Goal: Task Accomplishment & Management: Use online tool/utility

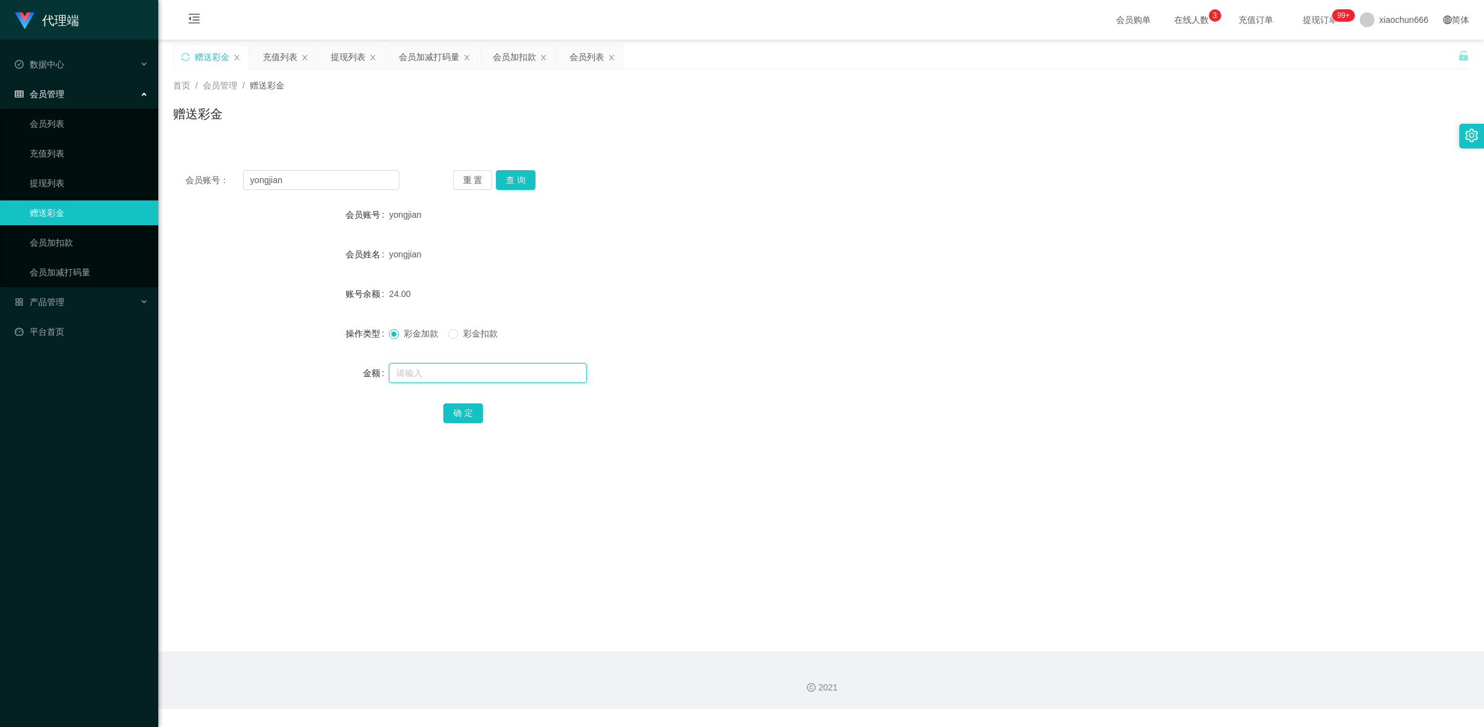
click at [450, 372] on input "text" at bounding box center [488, 373] width 198 height 20
type input "1"
drag, startPoint x: 471, startPoint y: 412, endPoint x: 778, endPoint y: 273, distance: 337.4
click at [471, 412] on button "确 定" at bounding box center [463, 413] width 40 height 20
click at [60, 187] on link "提现列表" at bounding box center [89, 183] width 119 height 25
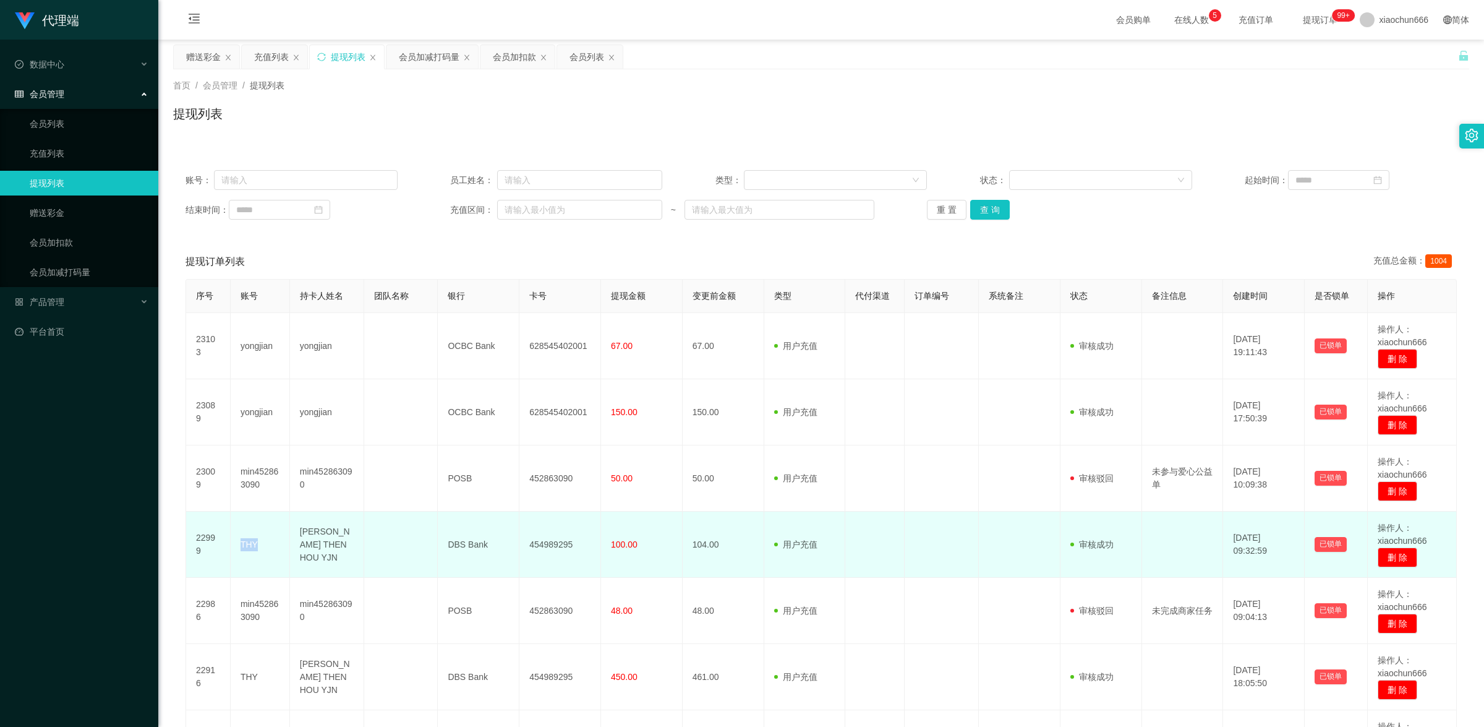
drag, startPoint x: 257, startPoint y: 546, endPoint x: 239, endPoint y: 542, distance: 18.9
click at [239, 542] on td "THY" at bounding box center [260, 544] width 59 height 66
copy td "THY"
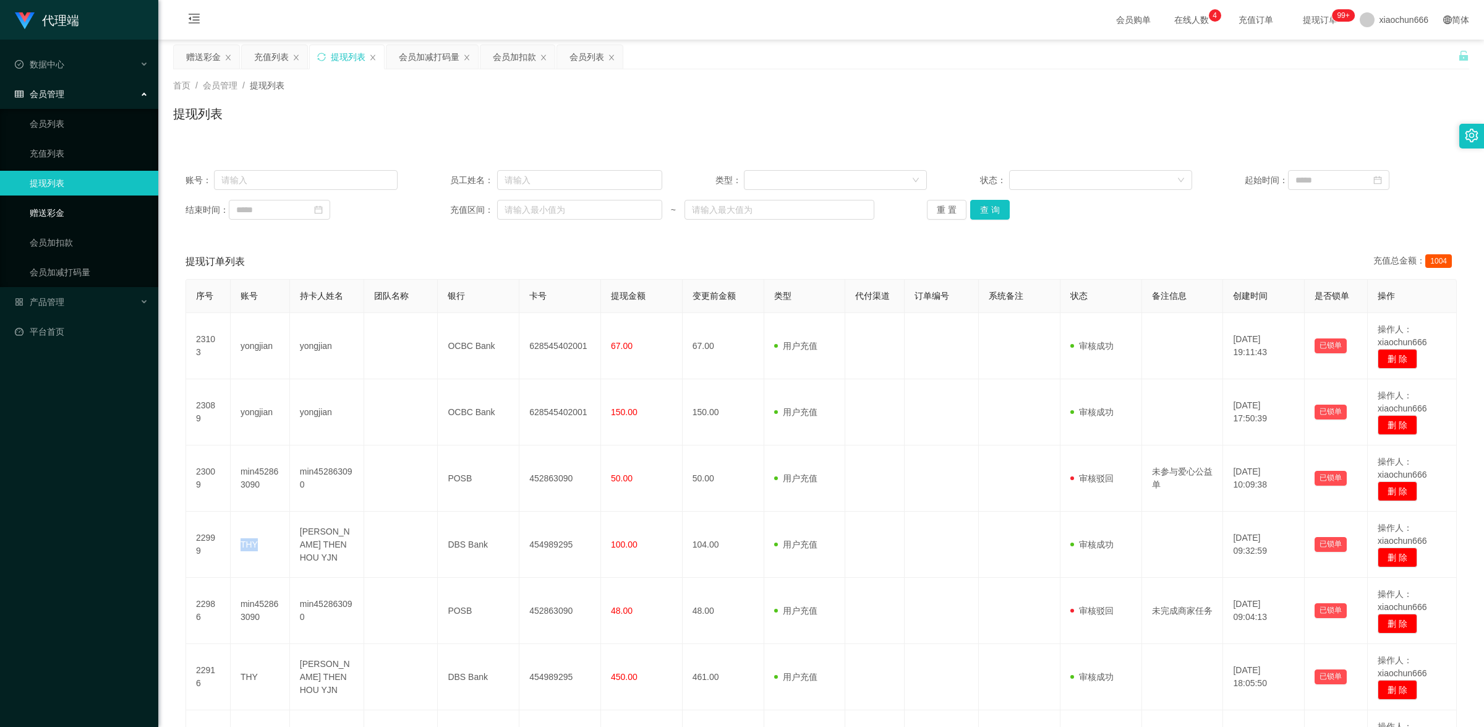
click at [76, 205] on link "赠送彩金" at bounding box center [89, 212] width 119 height 25
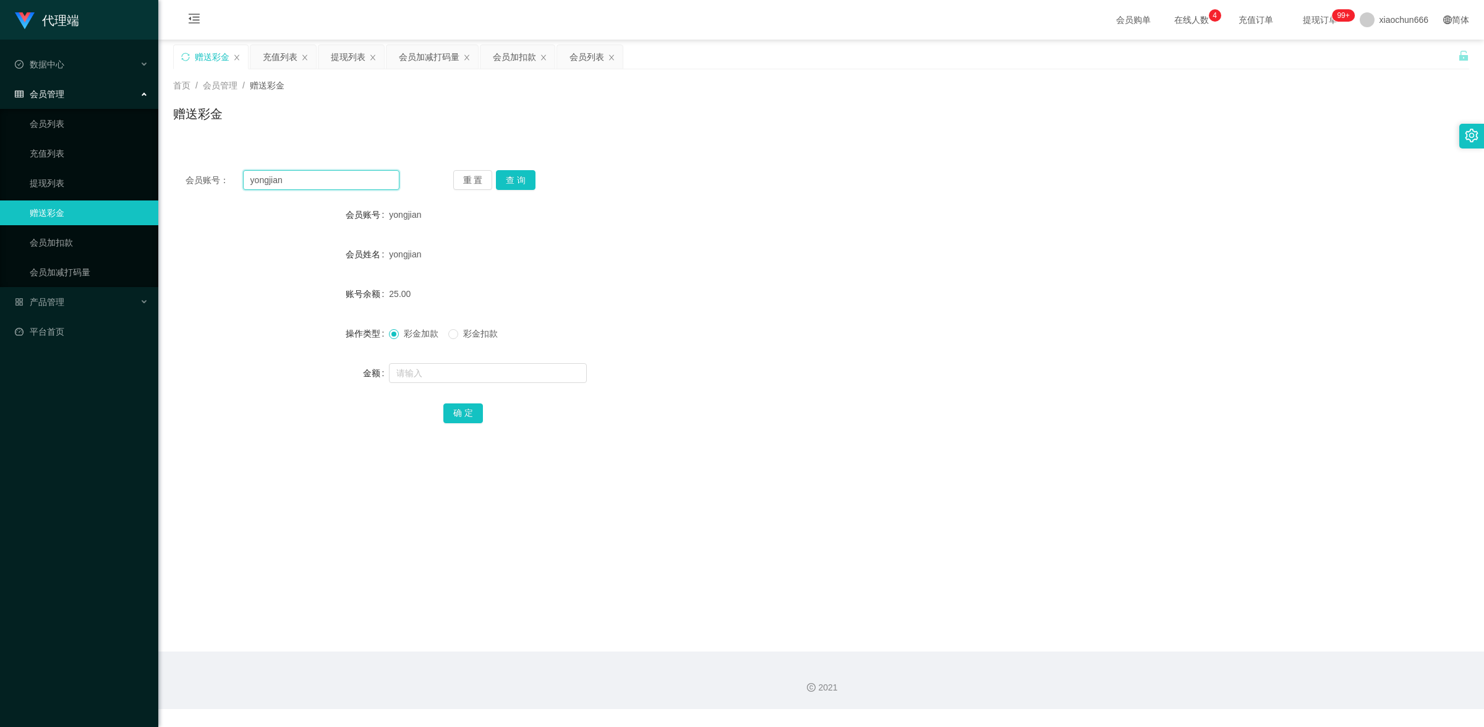
drag, startPoint x: 301, startPoint y: 183, endPoint x: 223, endPoint y: 166, distance: 79.8
click at [229, 167] on div "会员账号： yongjian 重 置 查 询 会员账号 yongjian 会员姓名 yongjian 账号余额 25.00 操作类型 彩金加款 彩金扣款 金额…" at bounding box center [821, 305] width 1296 height 294
paste input "THY"
type input "THY"
click at [524, 169] on div "会员账号： THY 重 置 查 询 会员账号 yongjian 会员姓名 yongjian 账号余额 25.00 操作类型 彩金加款 彩金扣款 金额 确 定" at bounding box center [821, 305] width 1296 height 294
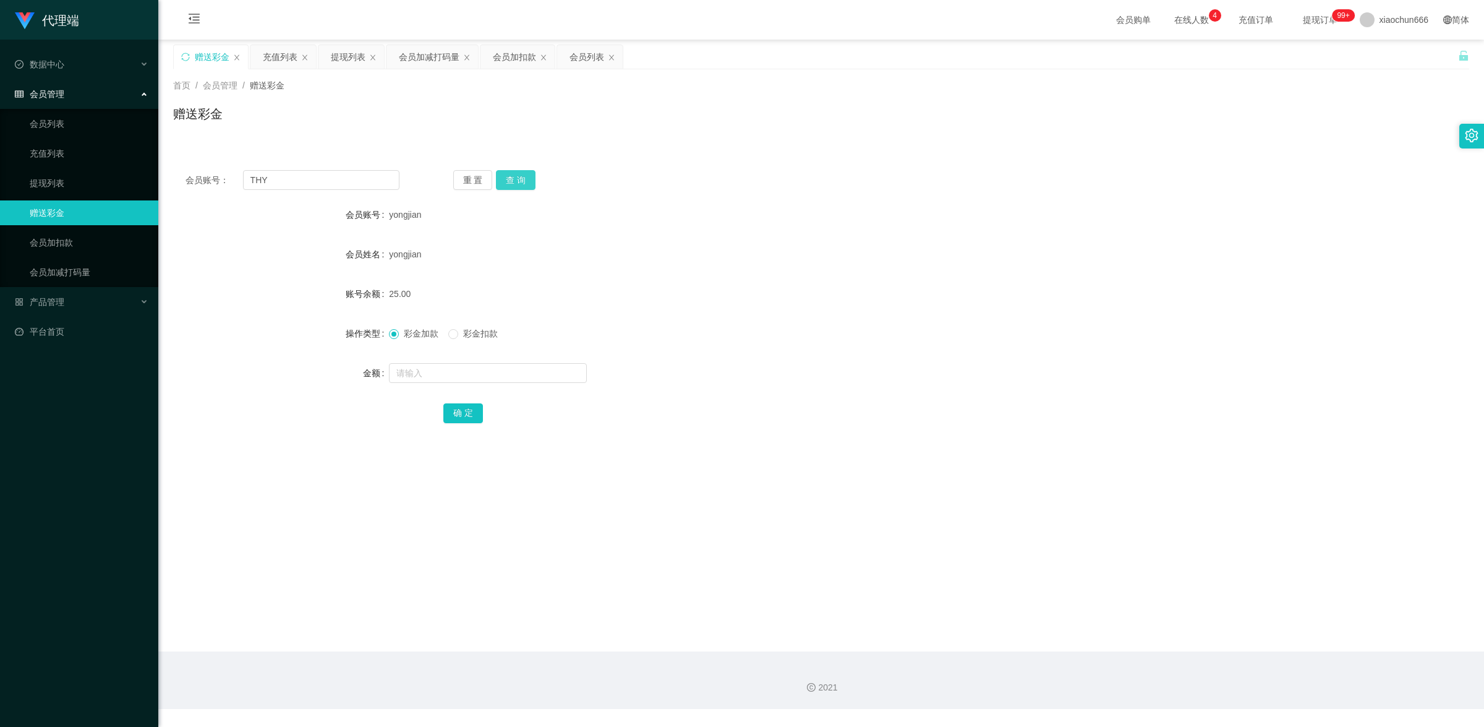
click at [524, 179] on button "查 询" at bounding box center [516, 180] width 40 height 20
click at [517, 367] on input "text" at bounding box center [488, 373] width 198 height 20
type input "8"
click at [459, 412] on button "确 定" at bounding box center [463, 413] width 40 height 20
click at [434, 369] on input "text" at bounding box center [488, 373] width 198 height 20
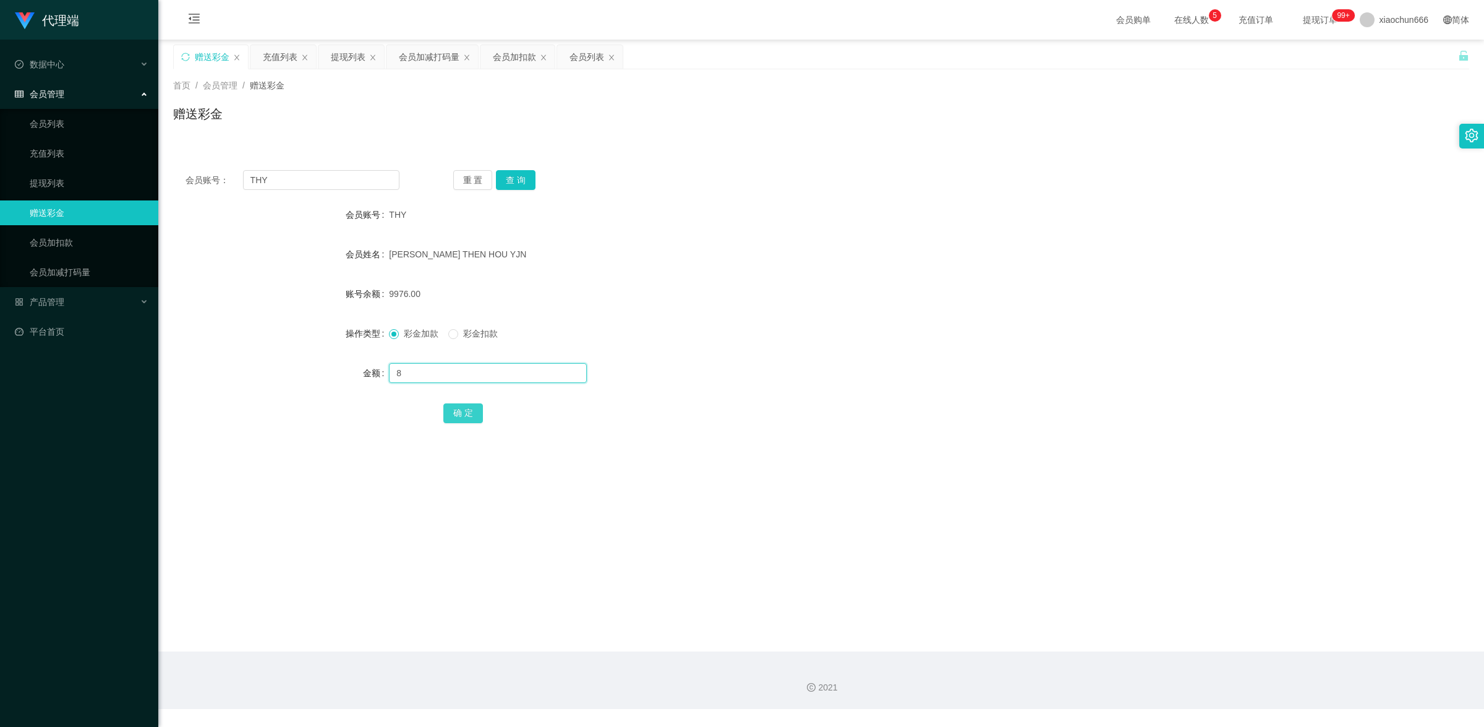
type input "8"
drag, startPoint x: 459, startPoint y: 414, endPoint x: 470, endPoint y: 408, distance: 12.7
click at [459, 414] on button "确 定" at bounding box center [463, 413] width 40 height 20
click at [66, 180] on link "提现列表" at bounding box center [89, 183] width 119 height 25
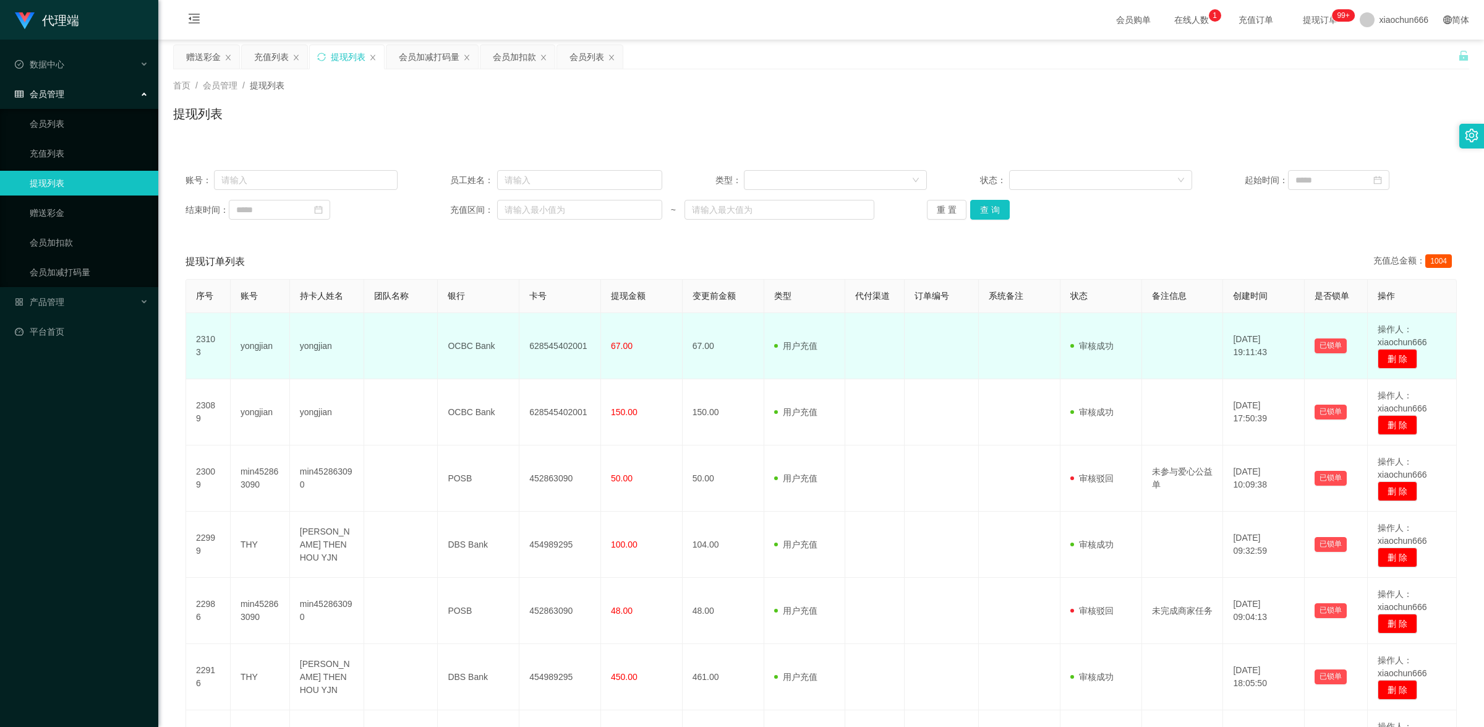
click at [308, 346] on td "yongjian" at bounding box center [327, 346] width 74 height 66
copy td "yongjian"
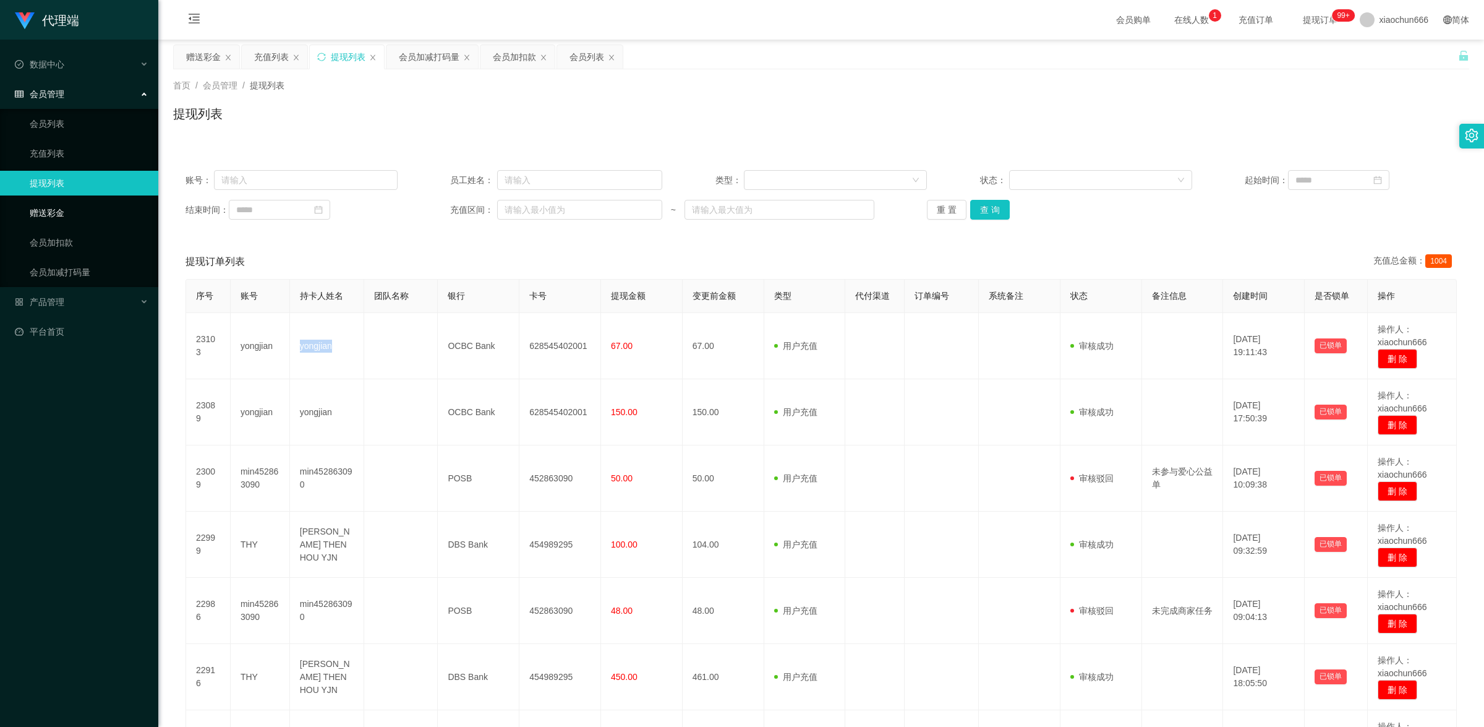
click at [72, 221] on link "赠送彩金" at bounding box center [89, 212] width 119 height 25
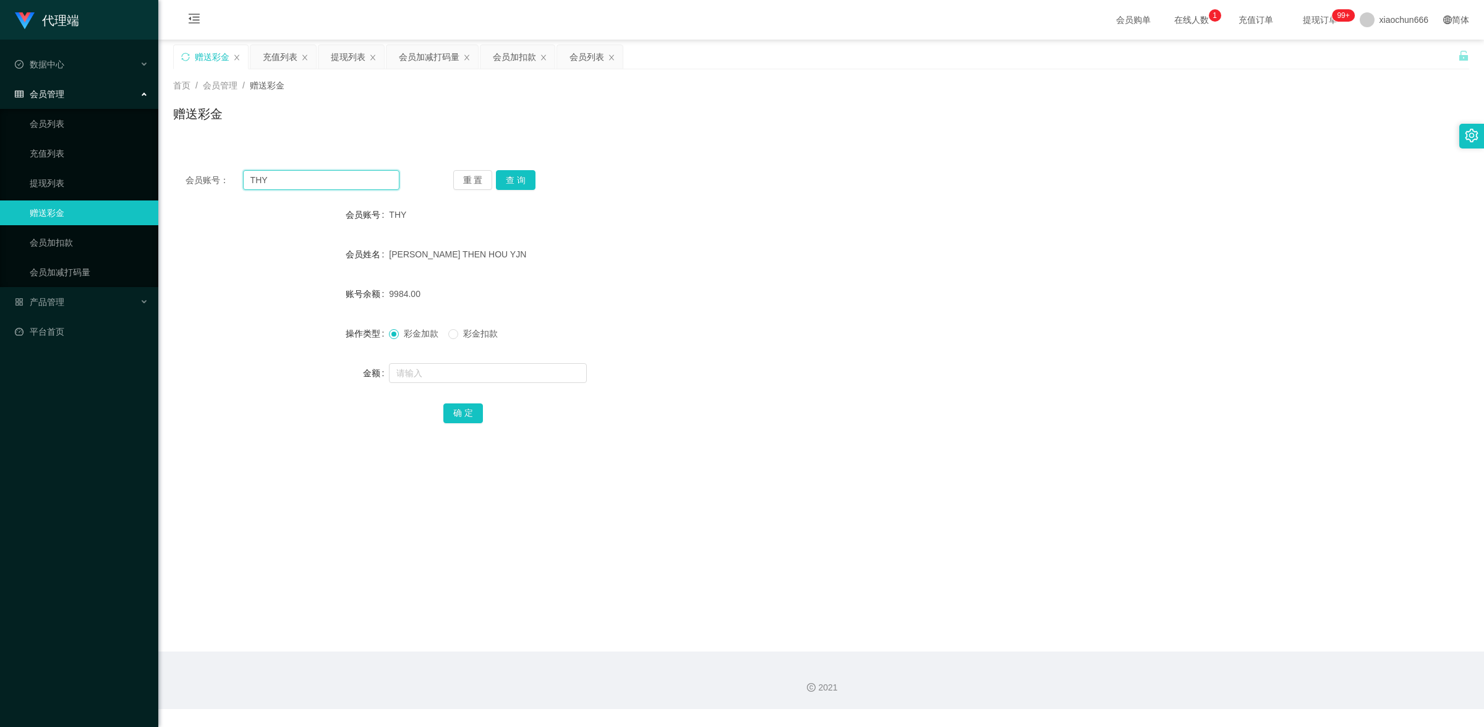
click at [293, 184] on input "THY" at bounding box center [321, 180] width 156 height 20
paste input "yongjian"
type input "yongjian"
drag, startPoint x: 513, startPoint y: 181, endPoint x: 493, endPoint y: 197, distance: 26.0
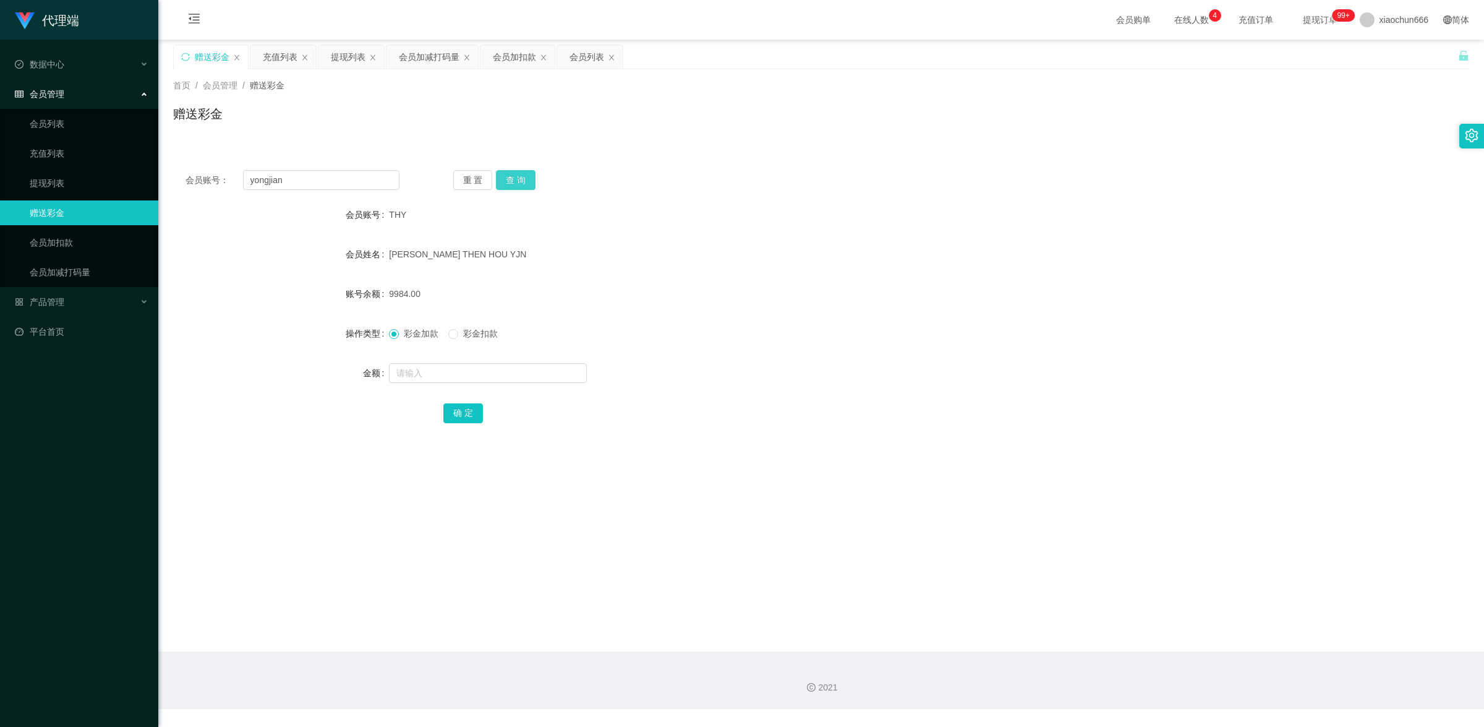
click at [513, 181] on button "查 询" at bounding box center [516, 180] width 40 height 20
click at [484, 364] on input "text" at bounding box center [488, 373] width 198 height 20
type input "1"
click at [480, 406] on button "确 定" at bounding box center [463, 413] width 40 height 20
click at [72, 181] on link "提现列表" at bounding box center [89, 183] width 119 height 25
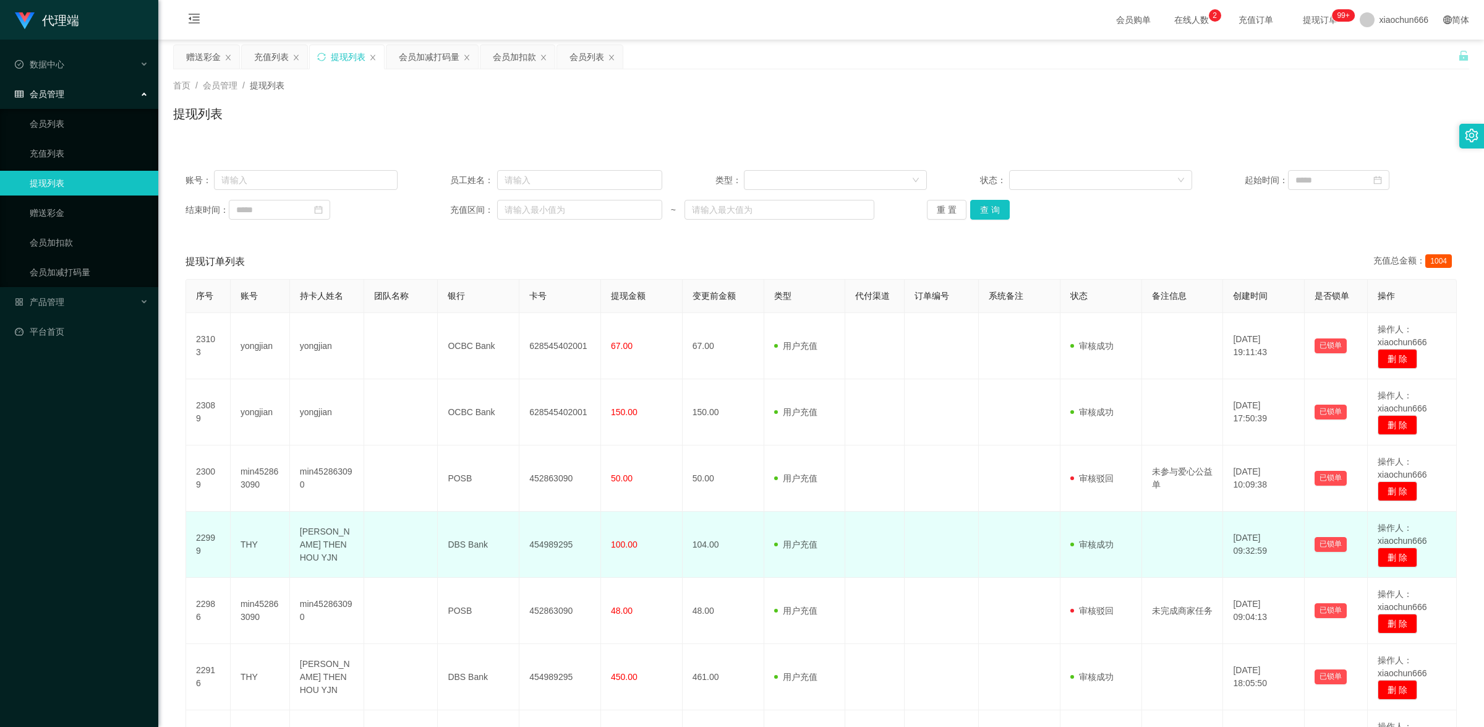
click at [249, 542] on td "THY" at bounding box center [260, 544] width 59 height 66
copy td "THY"
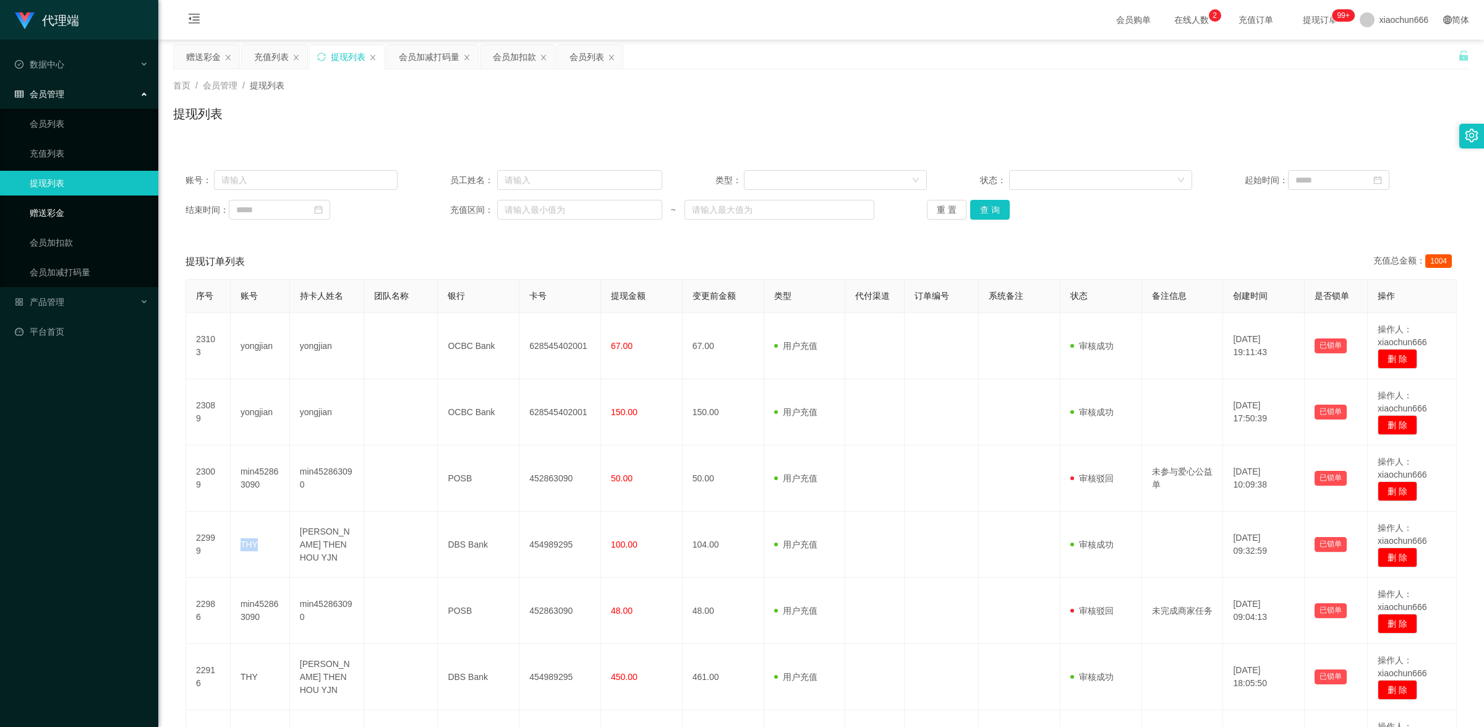
click at [59, 212] on link "赠送彩金" at bounding box center [89, 212] width 119 height 25
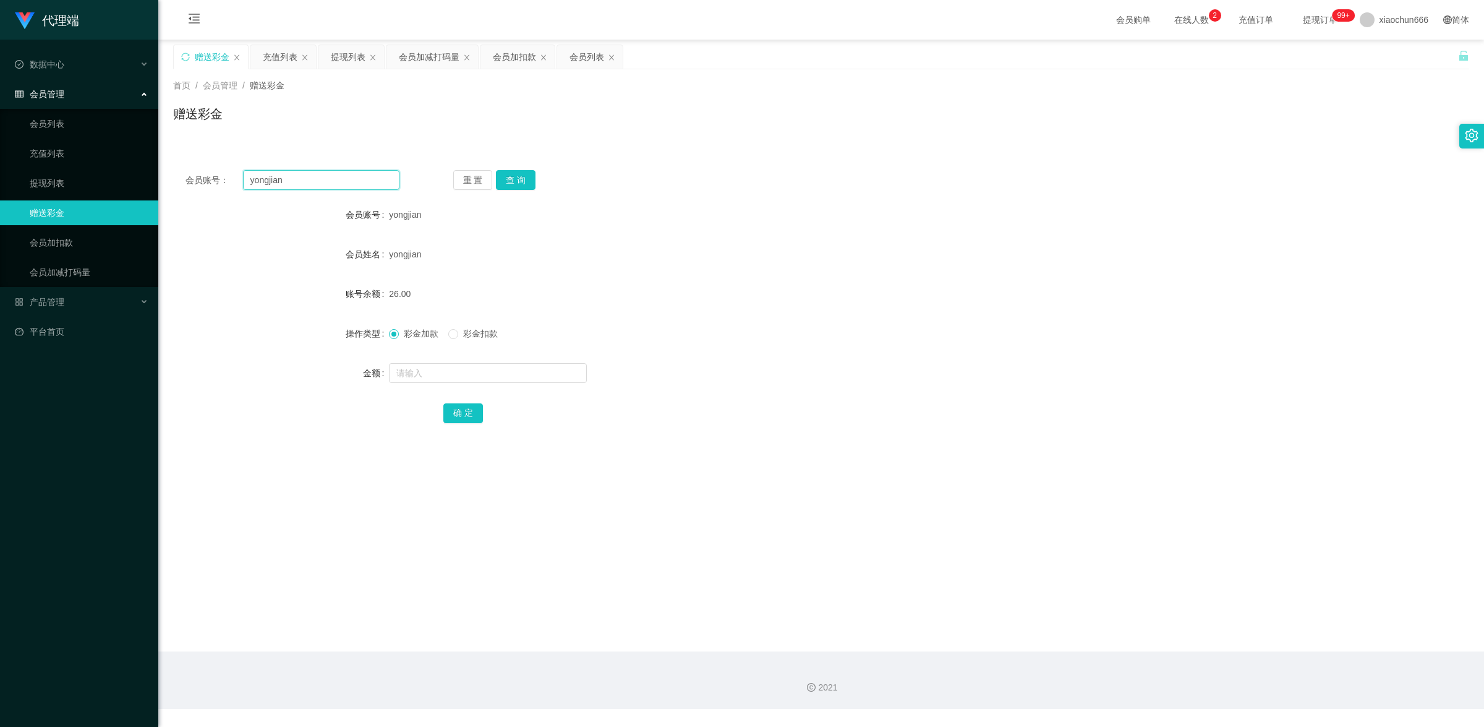
click at [356, 180] on input "yongjian" at bounding box center [321, 180] width 156 height 20
paste input "THY"
type input "THY"
click at [489, 367] on input "text" at bounding box center [488, 373] width 198 height 20
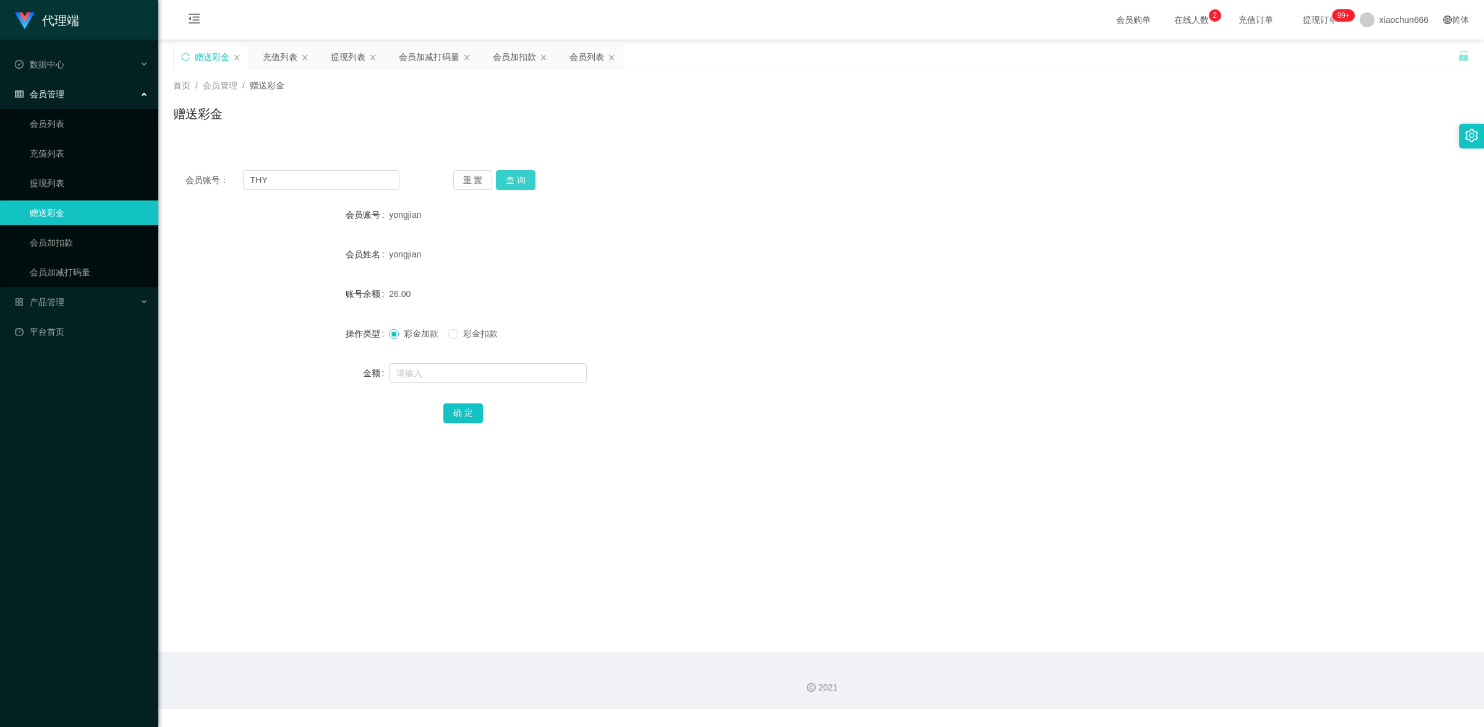
click at [516, 171] on button "查 询" at bounding box center [516, 180] width 40 height 20
click at [511, 362] on div at bounding box center [767, 373] width 756 height 25
click at [511, 363] on input "text" at bounding box center [488, 373] width 198 height 20
type input "8"
drag, startPoint x: 463, startPoint y: 414, endPoint x: 607, endPoint y: 322, distance: 171.0
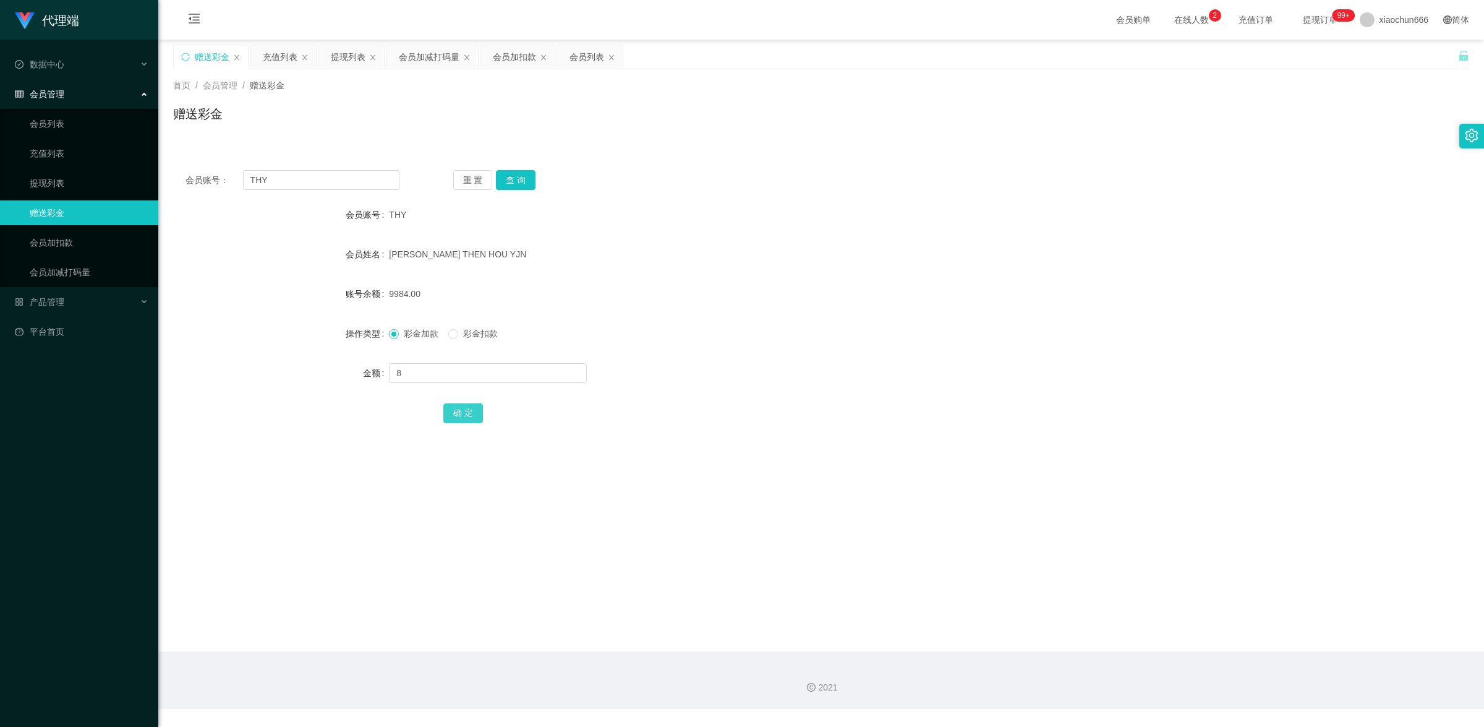
click at [463, 414] on button "确 定" at bounding box center [463, 413] width 40 height 20
click at [402, 375] on input "text" at bounding box center [488, 373] width 198 height 20
type input "8"
click at [473, 407] on button "确 定" at bounding box center [463, 413] width 40 height 20
